Goal: Information Seeking & Learning: Learn about a topic

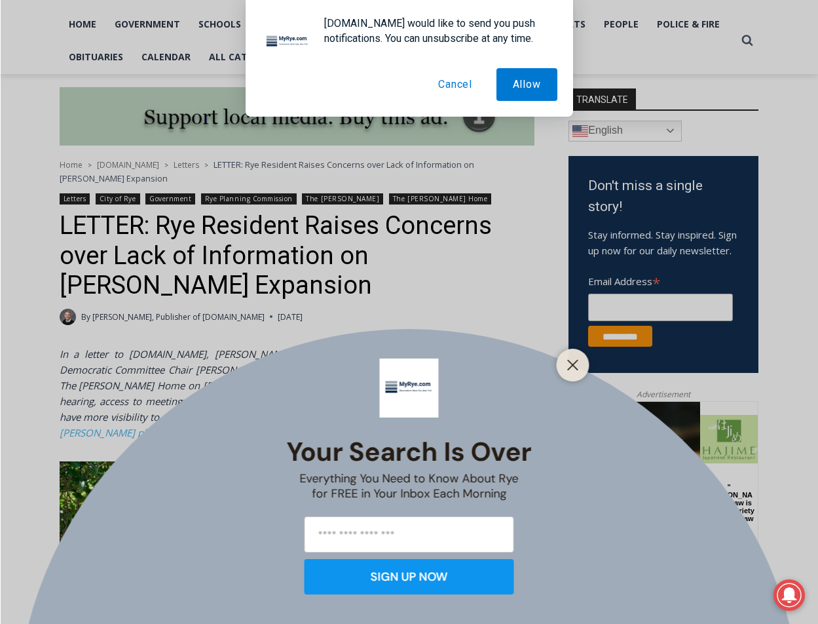
scroll to position [287, 0]
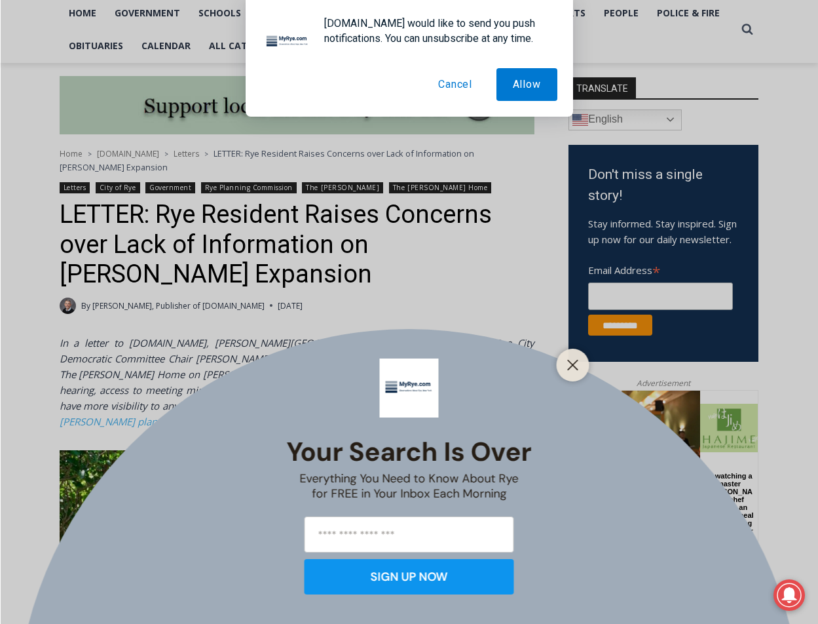
click at [455, 85] on button "Cancel" at bounding box center [455, 84] width 67 height 33
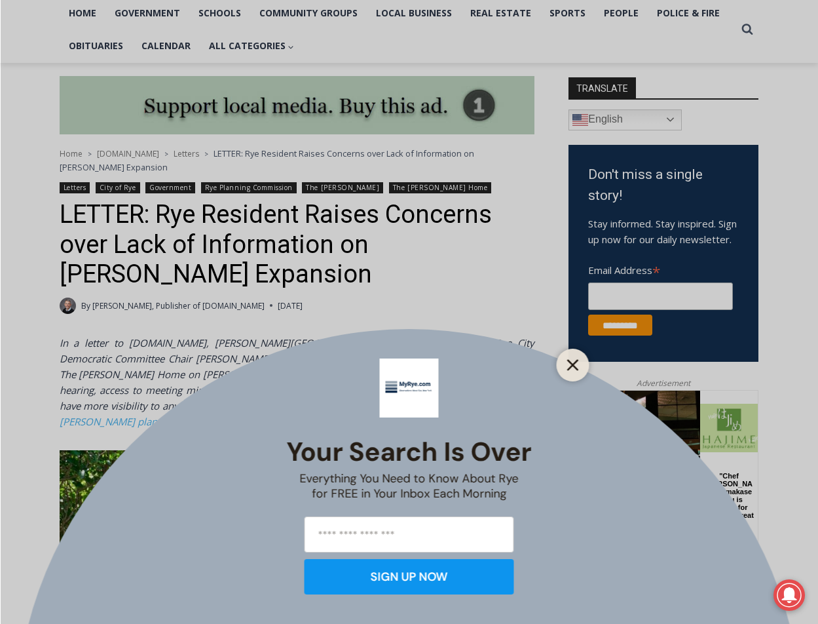
click at [570, 364] on icon "Close" at bounding box center [573, 365] width 12 height 12
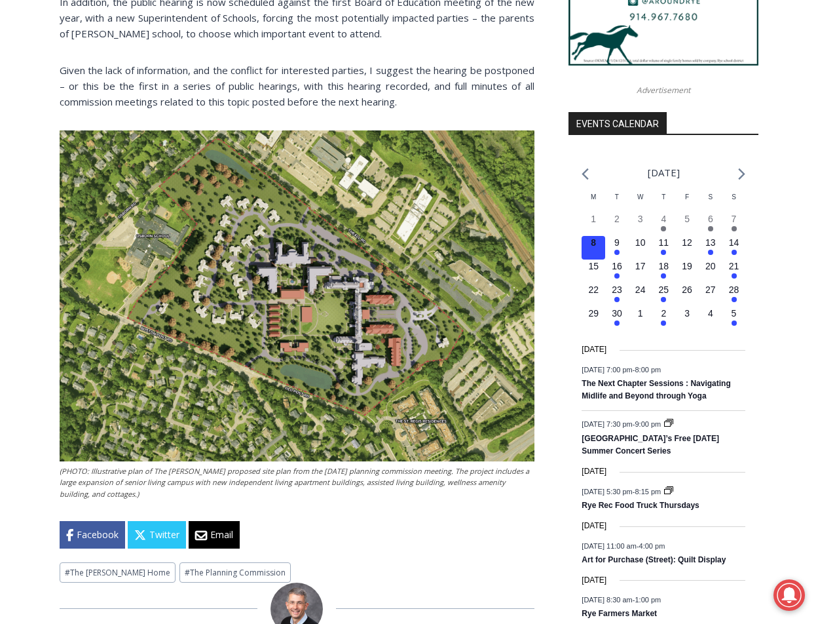
scroll to position [1354, 0]
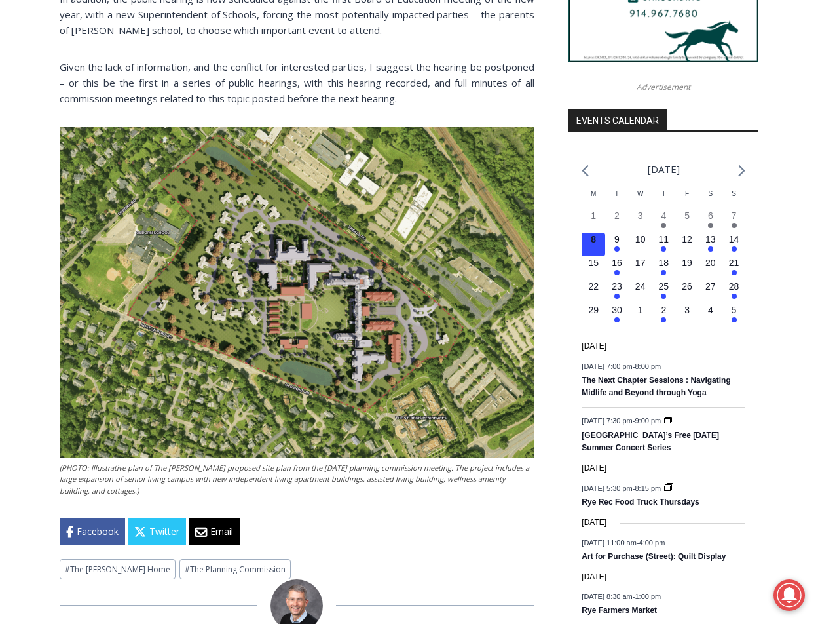
click at [369, 217] on img at bounding box center [297, 292] width 475 height 331
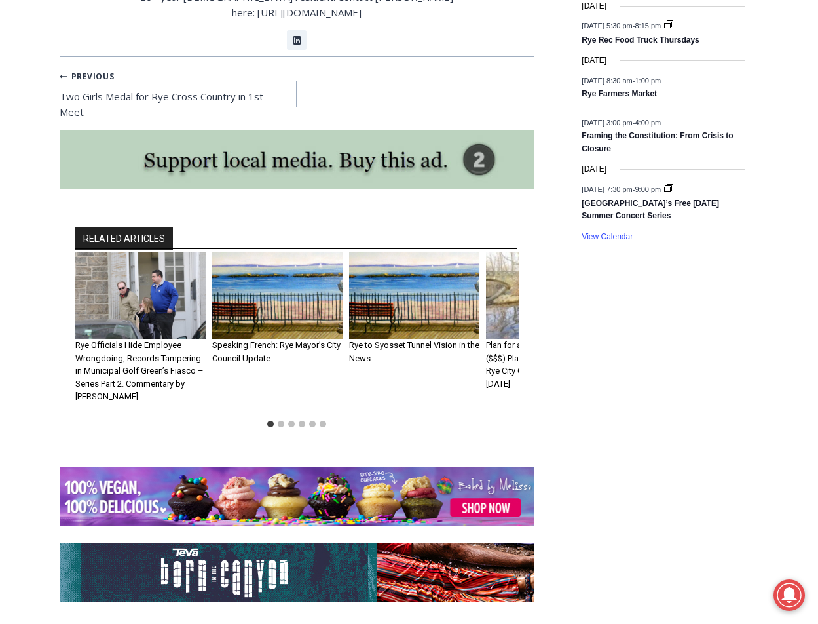
scroll to position [2049, 0]
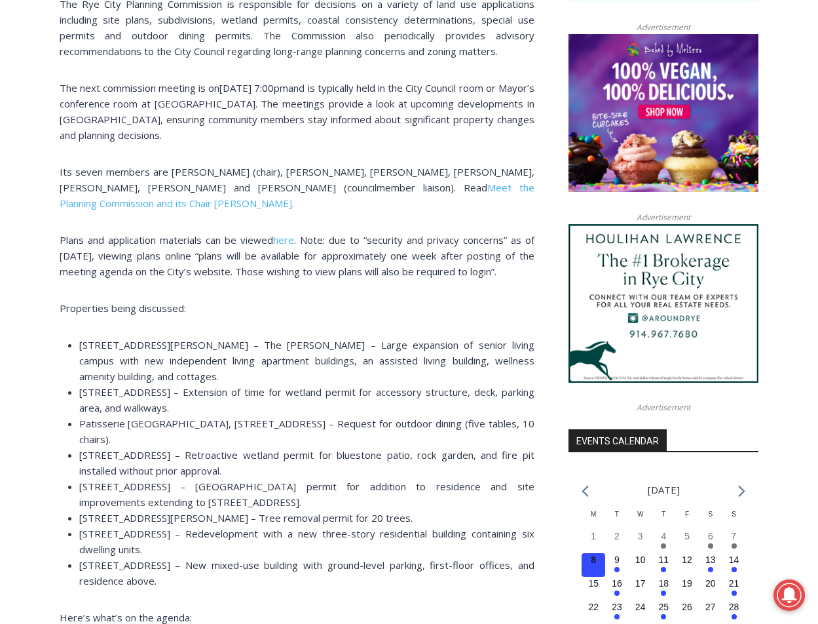
scroll to position [1042, 0]
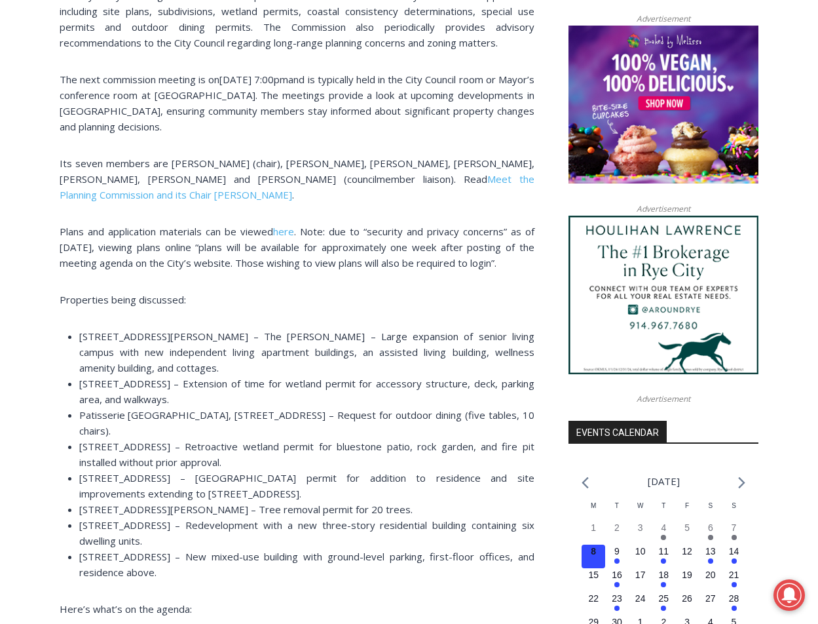
click at [428, 319] on div "Disclosure: This story was prepared with the assistance of artificial intellige…" at bounding box center [297, 473] width 475 height 1788
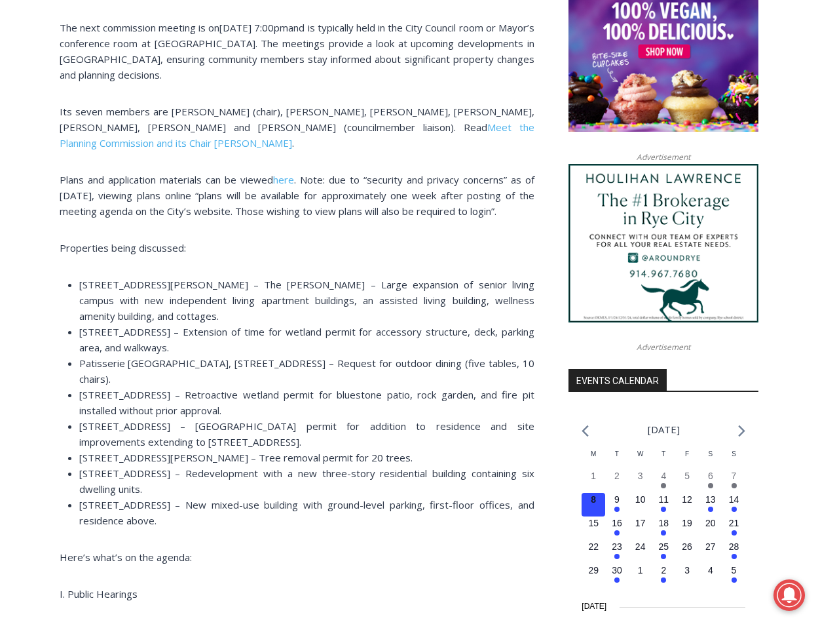
scroll to position [1093, 0]
